Goal: Navigation & Orientation: Find specific page/section

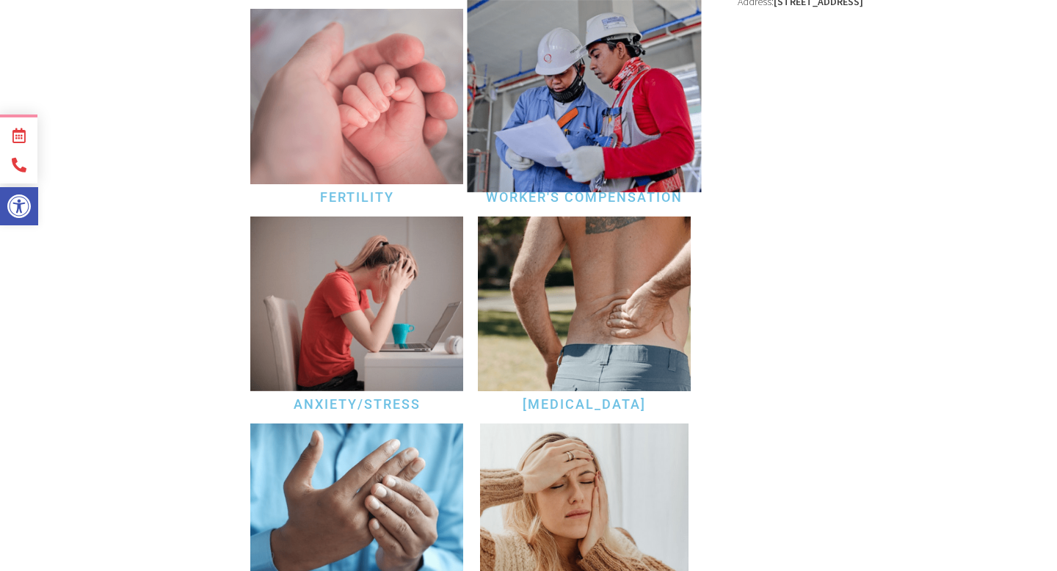
scroll to position [319, 0]
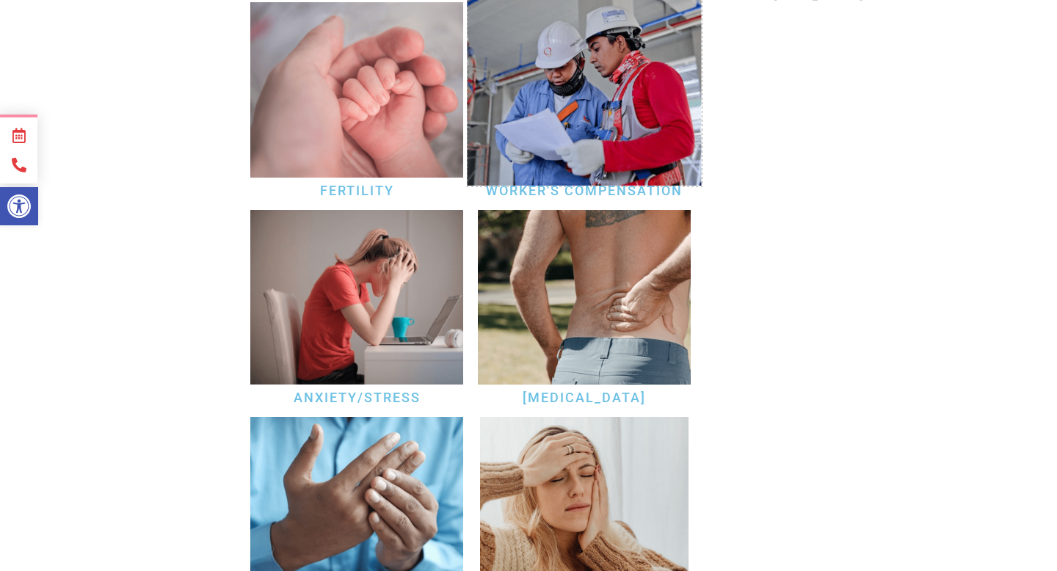
click at [561, 92] on img at bounding box center [584, 89] width 234 height 192
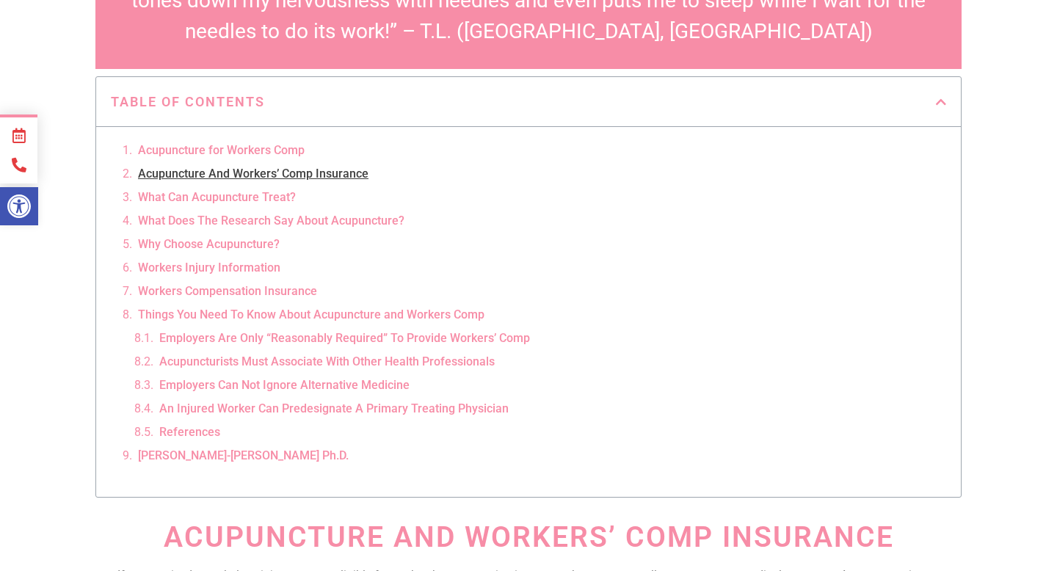
scroll to position [566, 0]
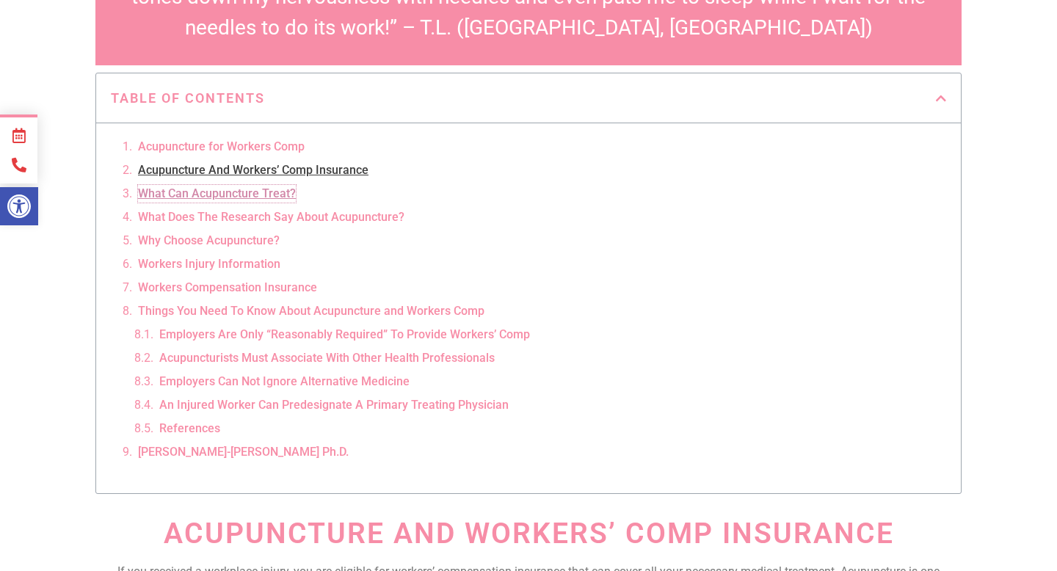
click at [270, 185] on link "What Can Acupuncture Treat?" at bounding box center [217, 194] width 158 height 18
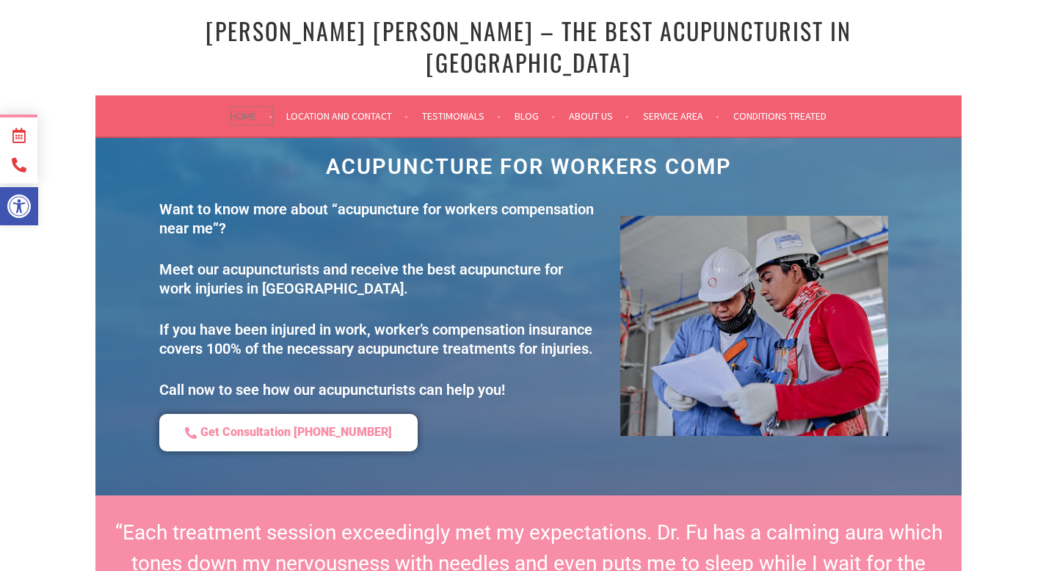
click at [249, 107] on link "Home" at bounding box center [251, 116] width 42 height 18
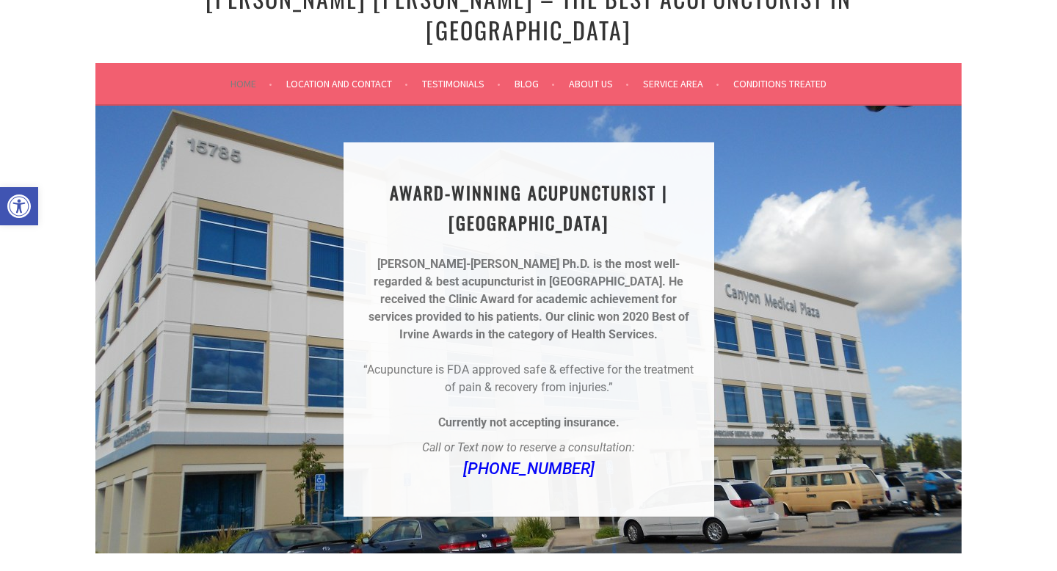
scroll to position [30, 0]
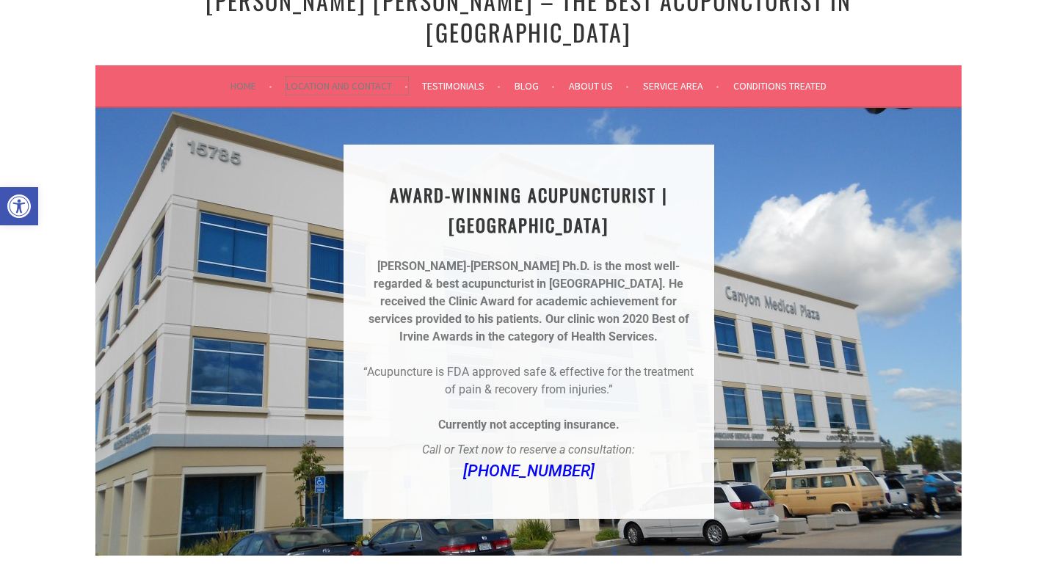
click at [332, 77] on link "Location and Contact" at bounding box center [347, 86] width 122 height 18
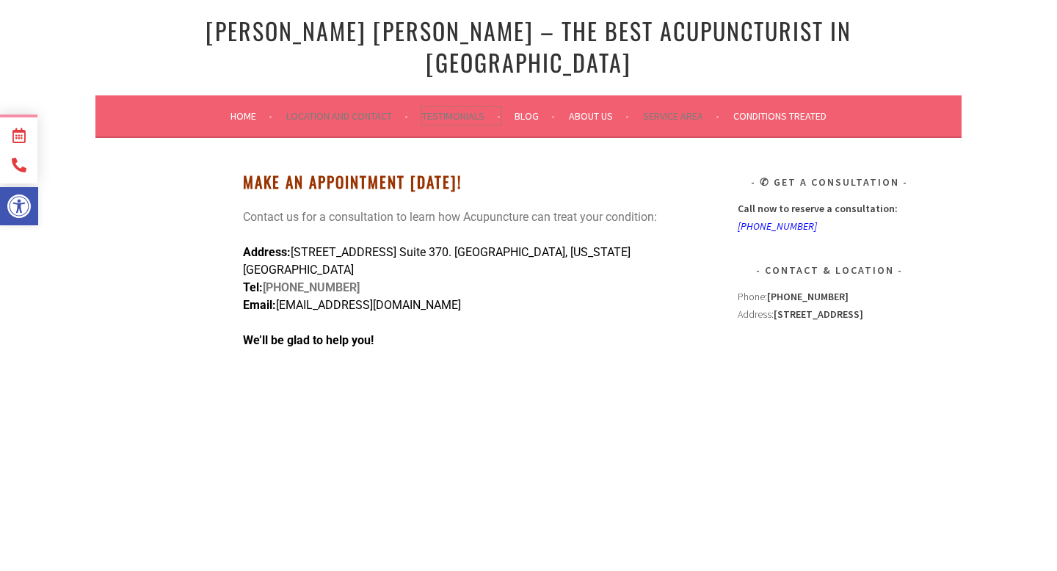
click at [448, 107] on link "Testimonials" at bounding box center [461, 116] width 79 height 18
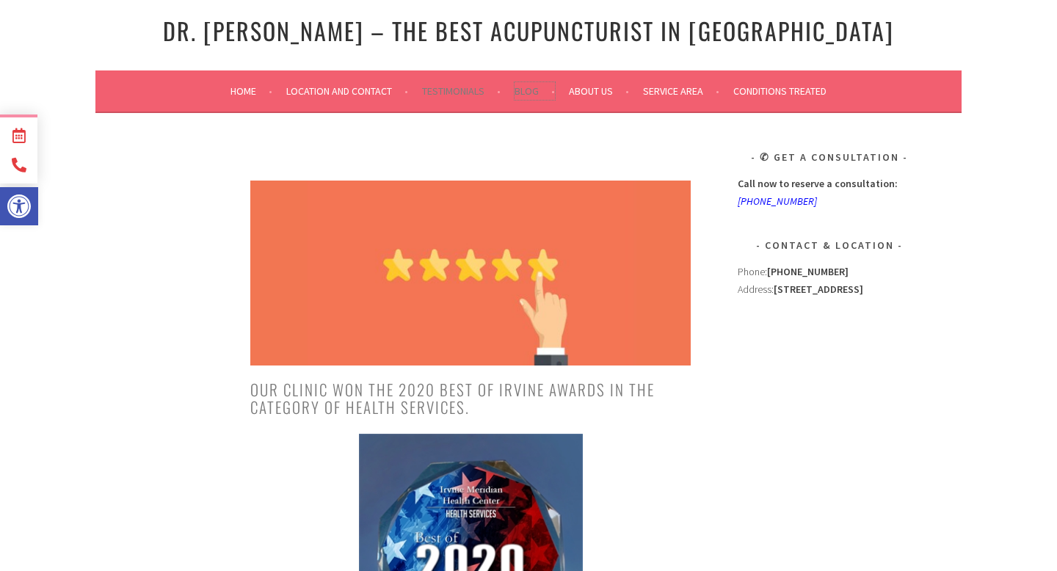
click at [528, 90] on link "Blog" at bounding box center [534, 91] width 40 height 18
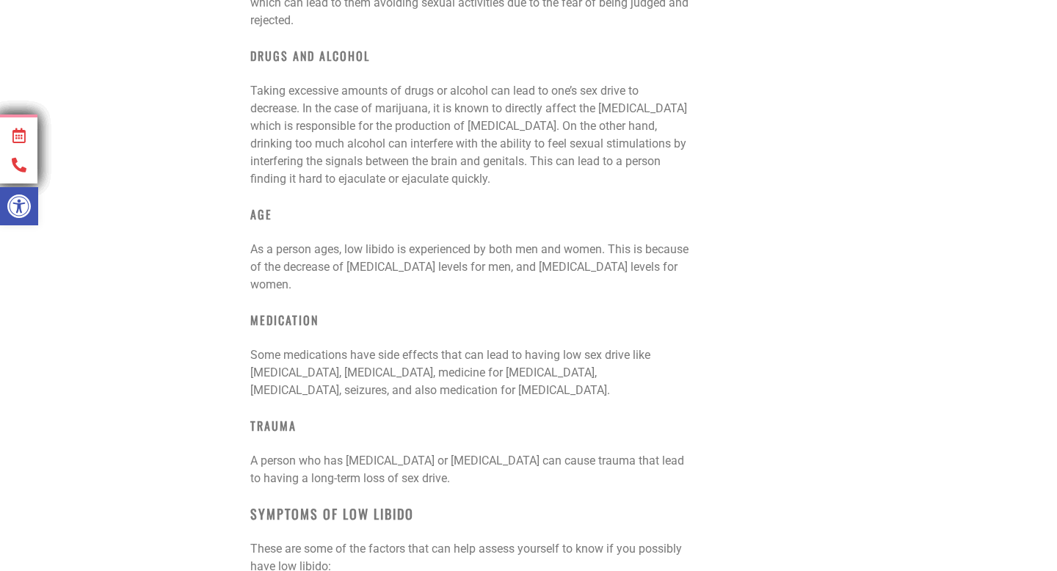
scroll to position [2392, 0]
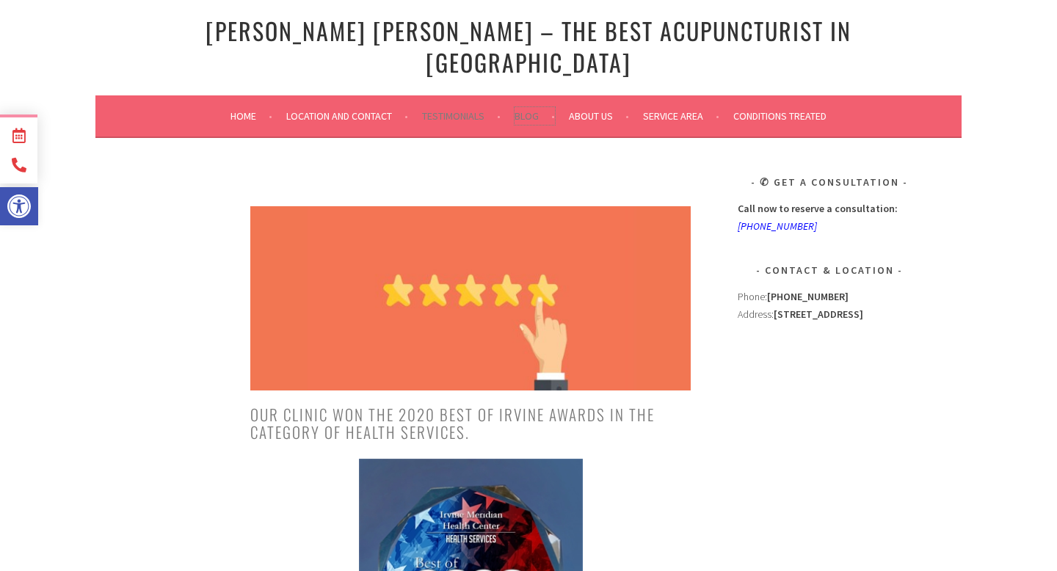
click at [521, 107] on link "Blog" at bounding box center [534, 116] width 40 height 18
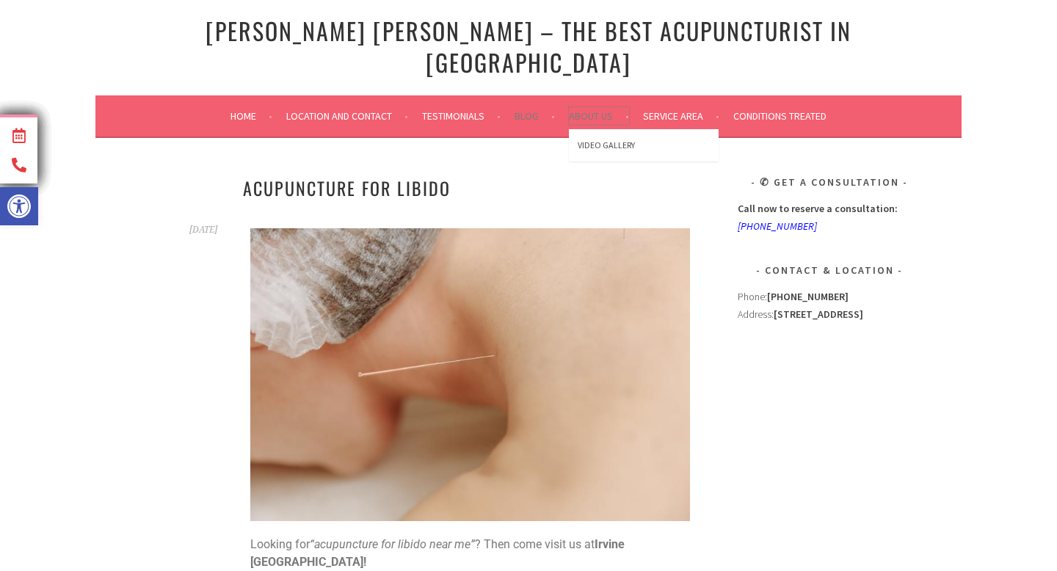
click at [587, 107] on link "About Us" at bounding box center [599, 116] width 60 height 18
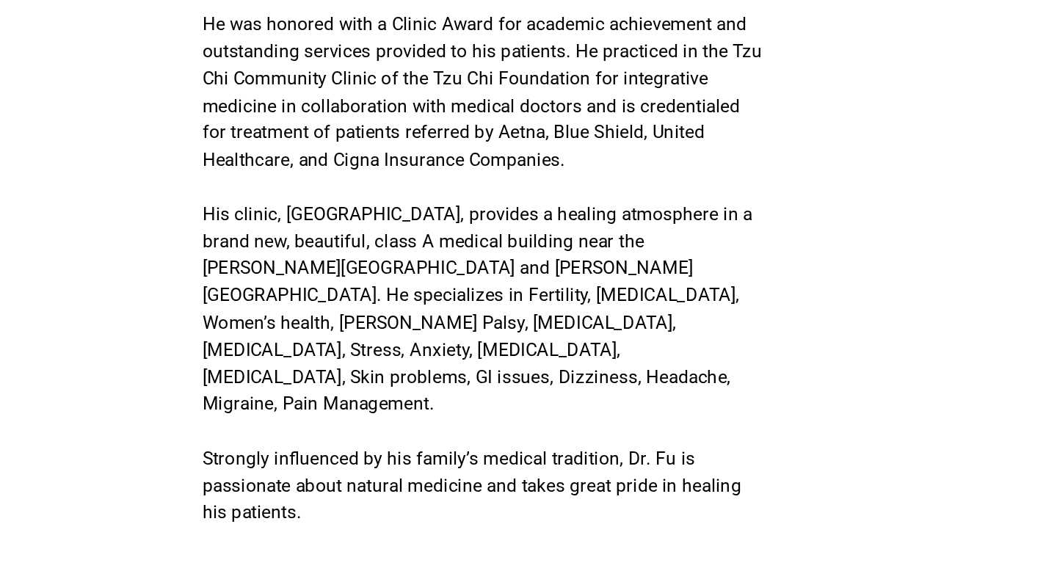
scroll to position [851, 0]
